Goal: Information Seeking & Learning: Learn about a topic

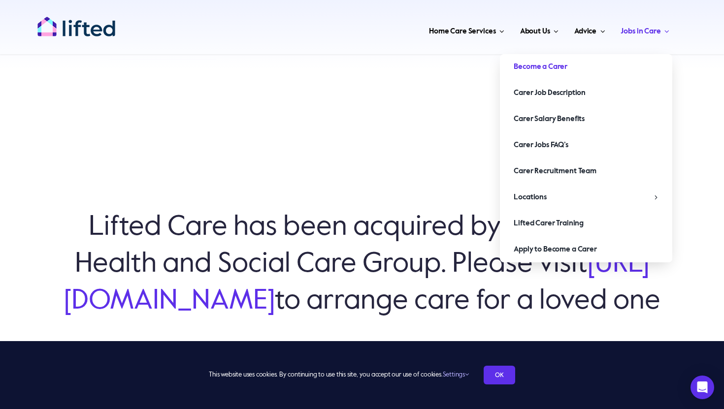
click at [566, 63] on span "Become a Carer" at bounding box center [541, 67] width 54 height 16
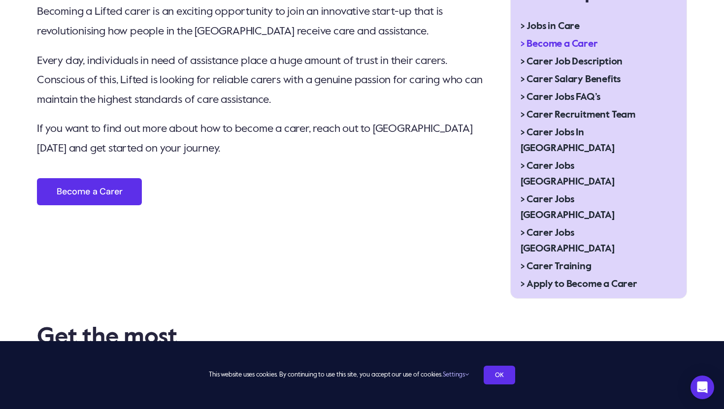
scroll to position [489, 0]
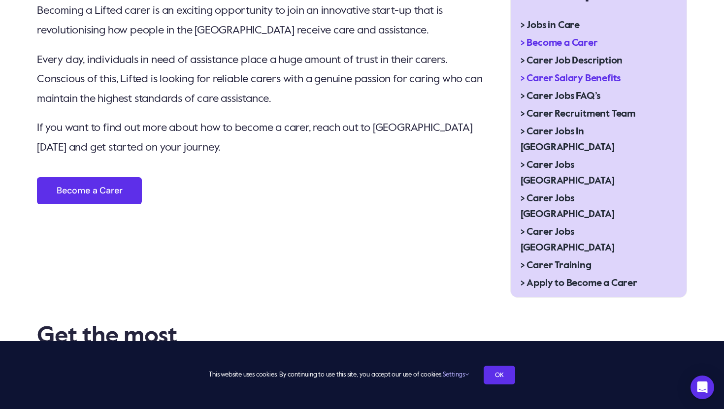
click at [575, 73] on span "> Carer Salary Benefits" at bounding box center [571, 79] width 100 height 16
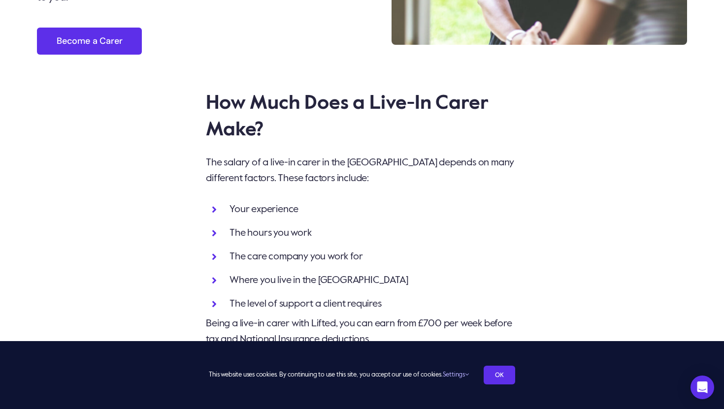
scroll to position [1812, 0]
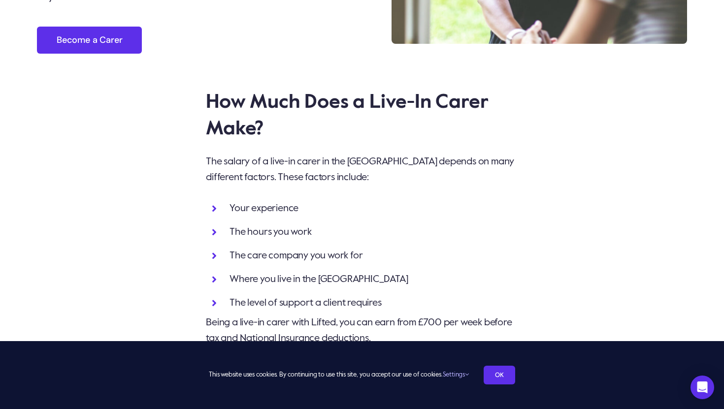
click at [214, 204] on icon at bounding box center [214, 209] width 5 height 10
click at [216, 204] on icon at bounding box center [214, 209] width 5 height 10
click at [261, 204] on span "Your experience" at bounding box center [264, 209] width 69 height 10
click at [212, 204] on icon at bounding box center [214, 209] width 5 height 10
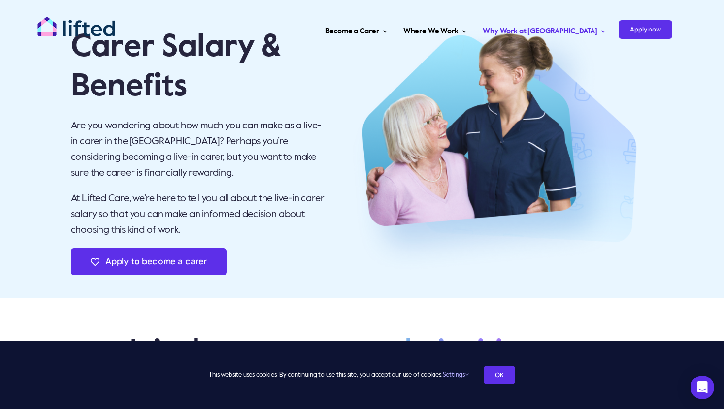
scroll to position [0, 0]
